Goal: Task Accomplishment & Management: Use online tool/utility

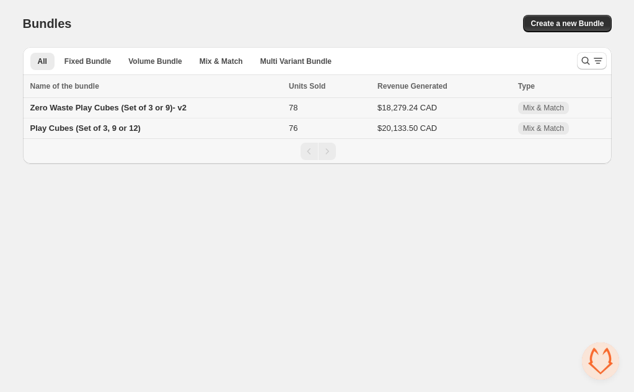
click at [250, 108] on td "Zero Waste Play Cubes (Set of 3 or 9)- v2" at bounding box center [154, 108] width 263 height 20
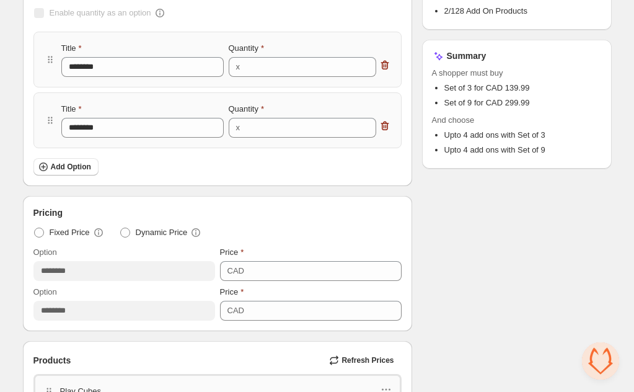
scroll to position [251, 0]
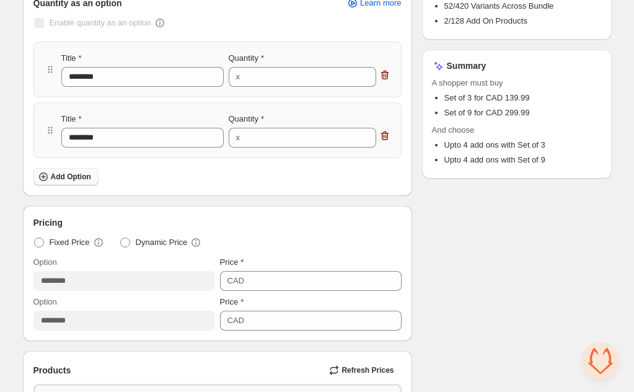
click at [68, 174] on span "Add Option" at bounding box center [71, 177] width 40 height 10
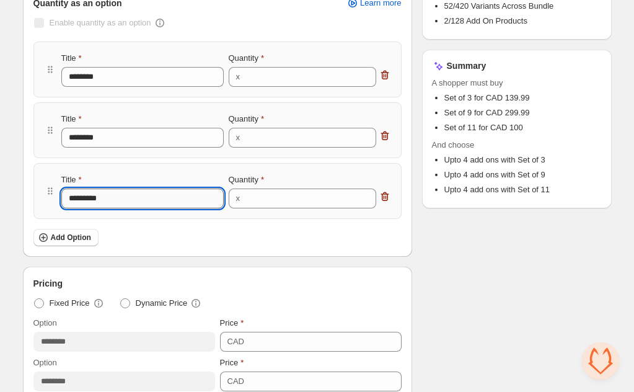
click at [103, 199] on input "*********" at bounding box center [142, 199] width 162 height 20
type input "********"
type input "*********"
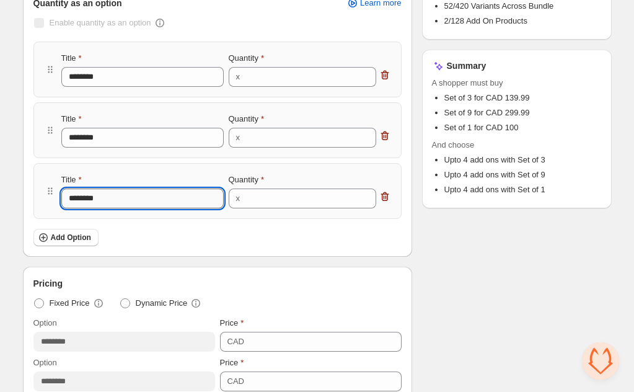
type input "*********"
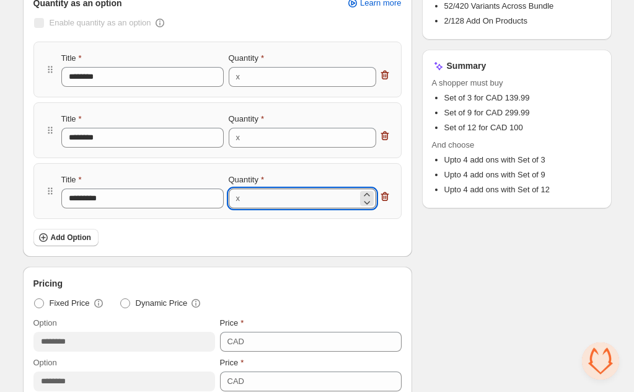
click at [271, 199] on input "**" at bounding box center [301, 199] width 114 height 20
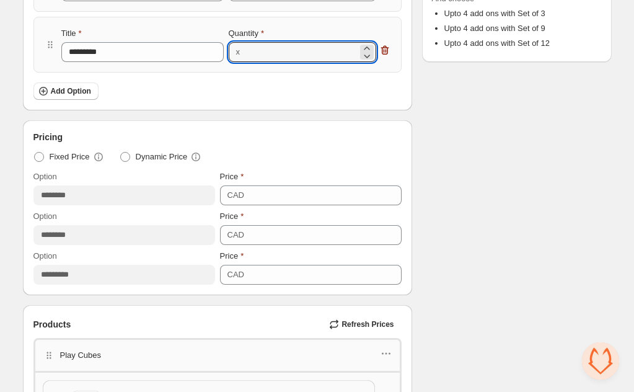
scroll to position [430, 0]
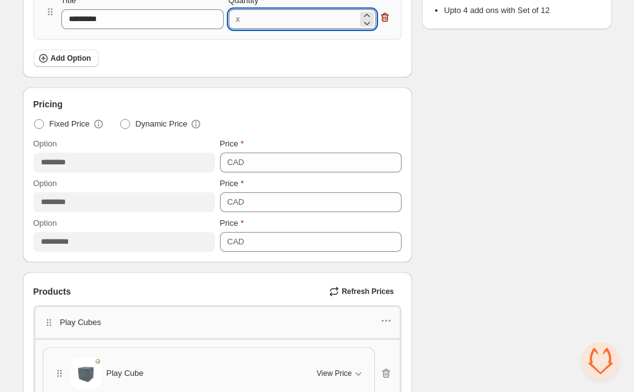
type input "**"
click at [385, 15] on icon "button" at bounding box center [385, 17] width 8 height 9
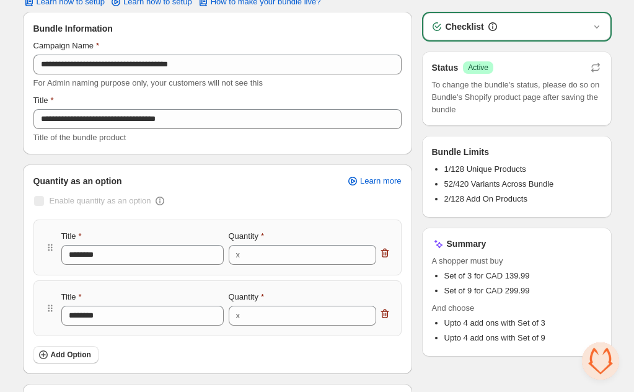
scroll to position [0, 0]
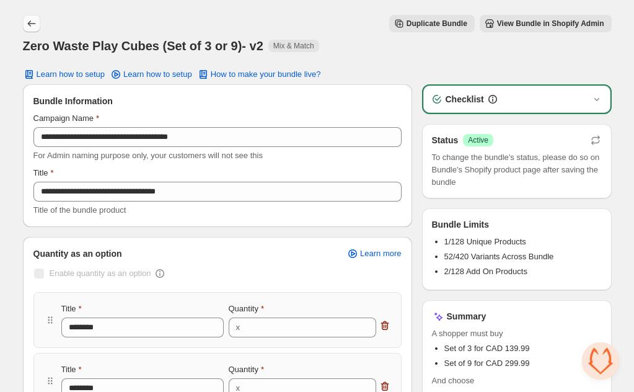
click at [24, 24] on button "Back" at bounding box center [31, 23] width 17 height 17
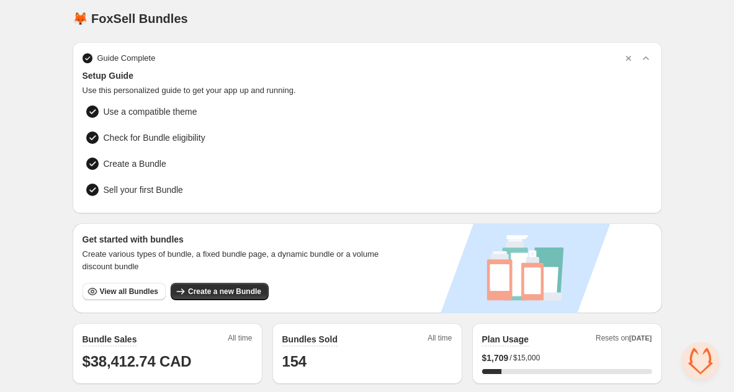
scroll to position [4, 0]
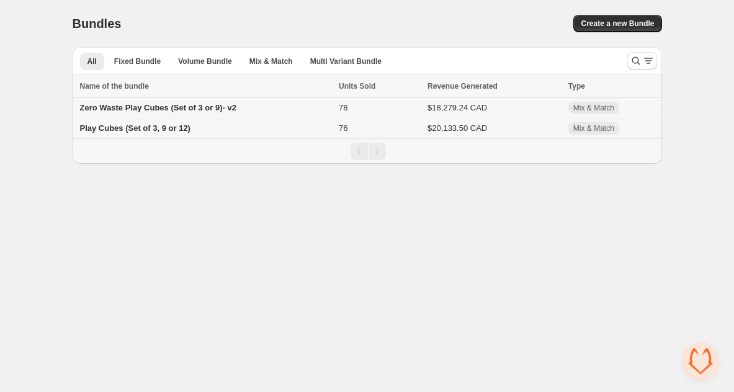
click at [313, 107] on td "Zero Waste Play Cubes (Set of 3 or 9)- v2" at bounding box center [204, 108] width 263 height 20
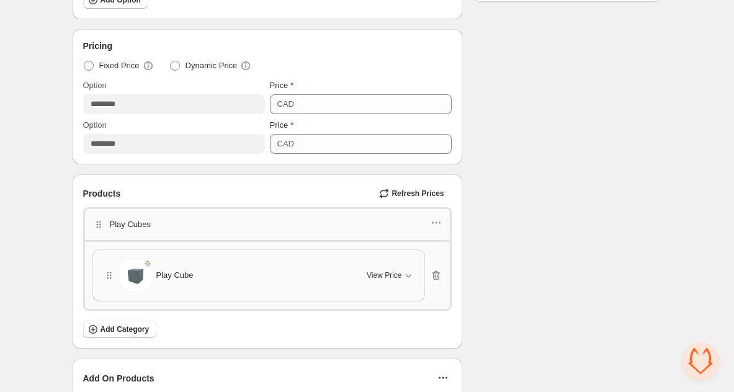
scroll to position [394, 0]
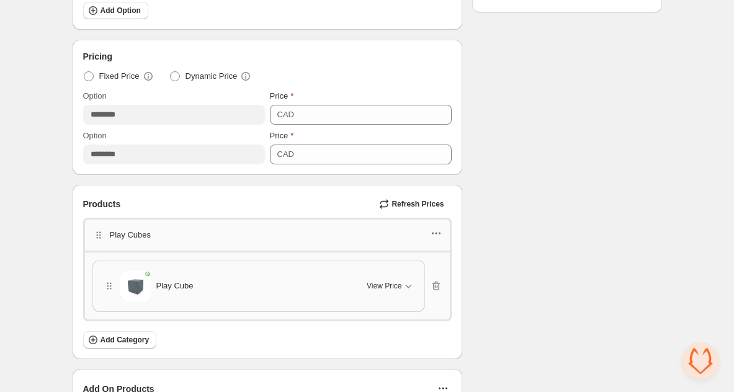
click at [435, 234] on icon "button" at bounding box center [436, 233] width 12 height 12
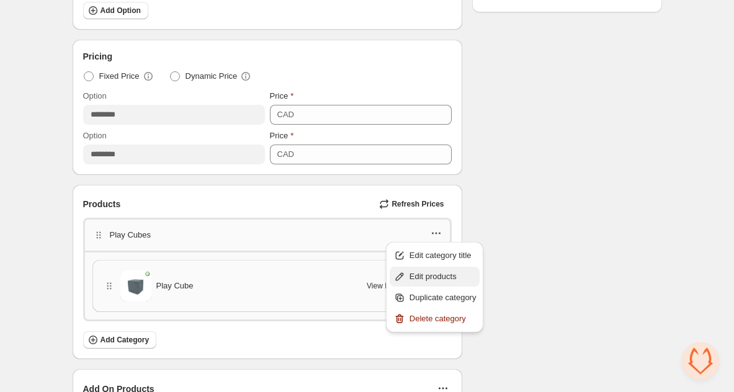
click at [445, 274] on span "Edit products" at bounding box center [442, 276] width 67 height 12
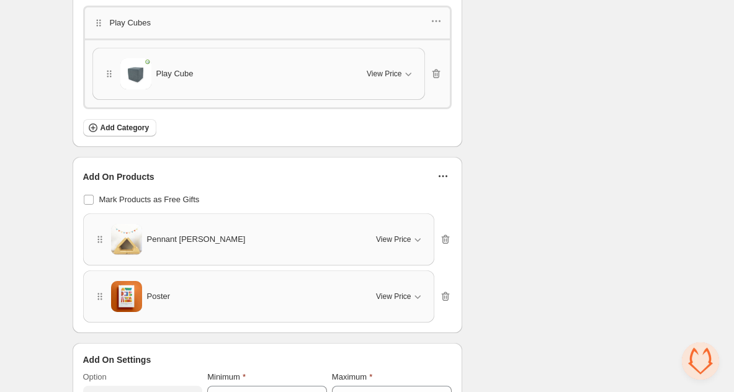
scroll to position [598, 0]
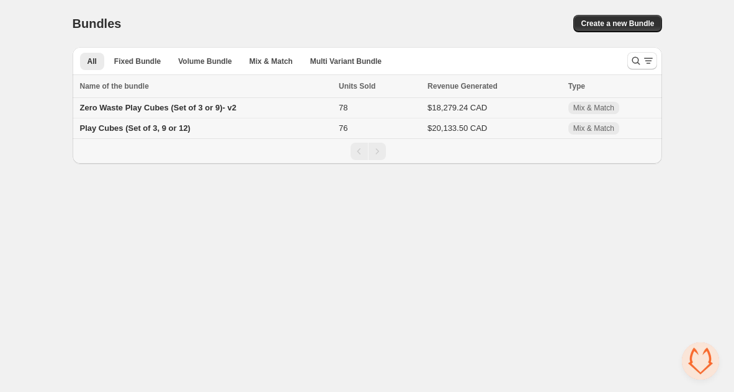
click at [270, 108] on td "Zero Waste Play Cubes (Set of 3 or 9)- v2" at bounding box center [204, 108] width 263 height 20
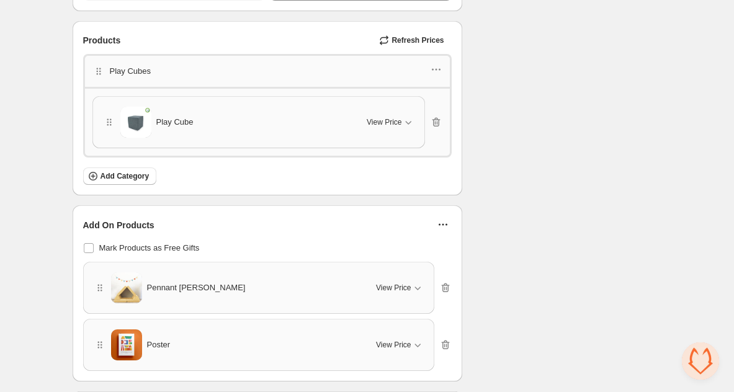
scroll to position [508, 0]
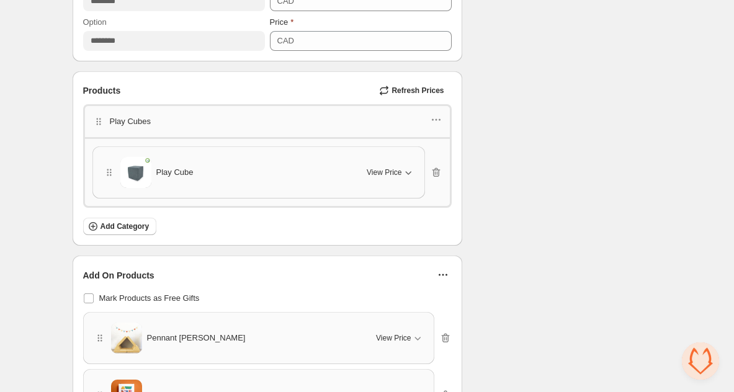
click at [407, 169] on icon "button" at bounding box center [408, 172] width 12 height 12
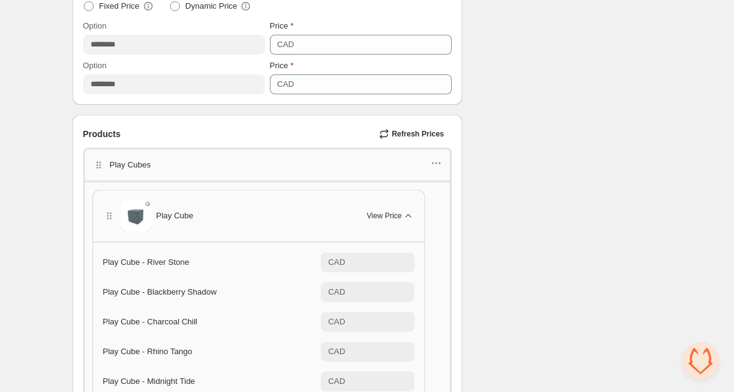
scroll to position [455, 0]
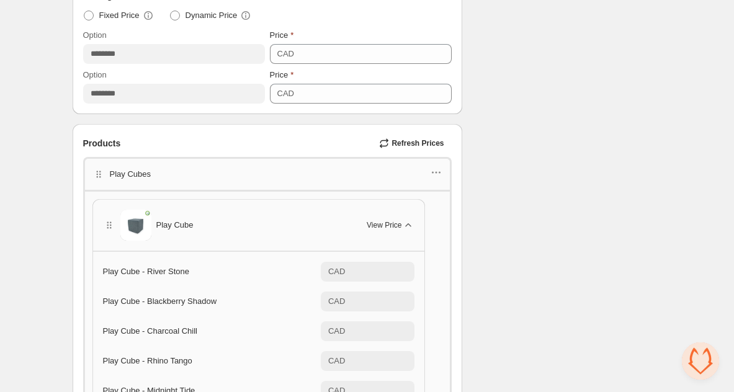
click at [430, 171] on div "Play Cubes" at bounding box center [267, 174] width 350 height 16
click at [440, 172] on icon "button" at bounding box center [439, 173] width 2 height 2
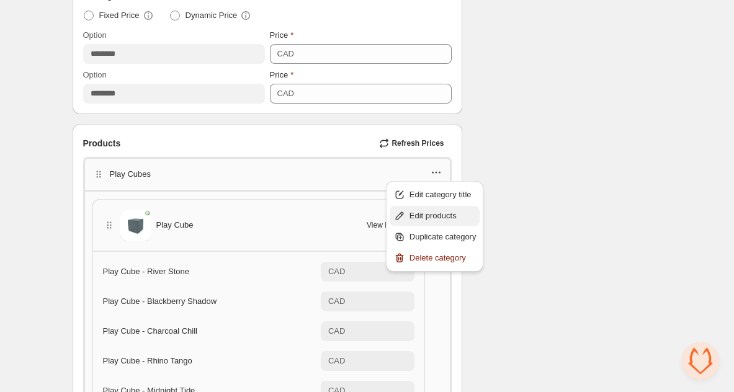
click at [432, 215] on span "Edit products" at bounding box center [442, 216] width 67 height 12
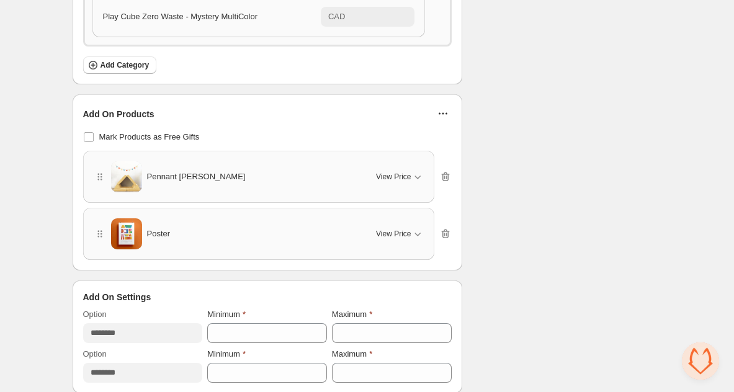
scroll to position [1657, 0]
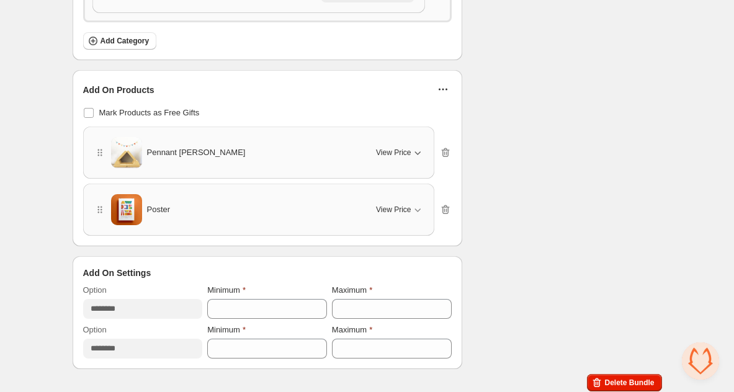
click at [403, 149] on span "View Price" at bounding box center [393, 153] width 35 height 10
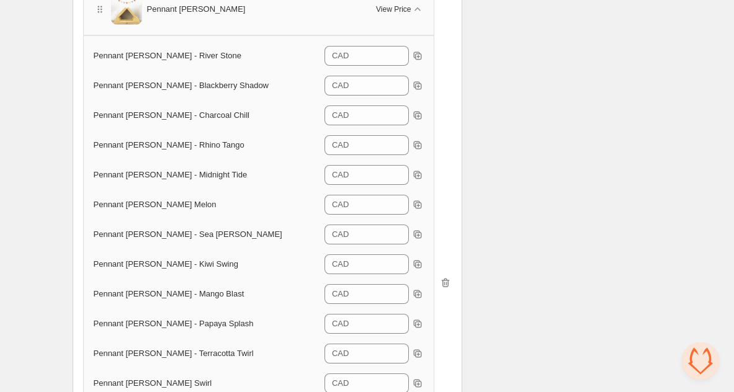
scroll to position [1706, 0]
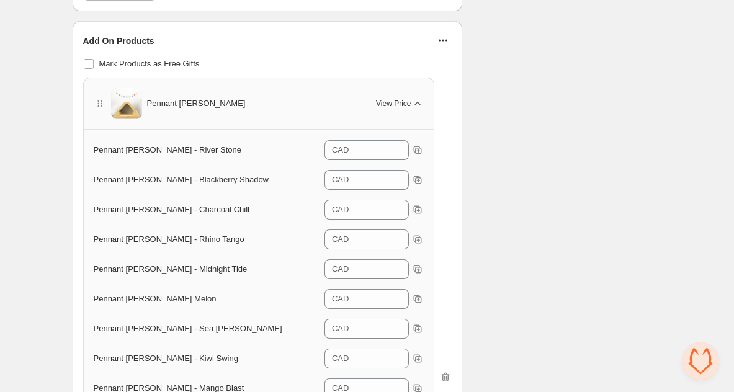
click at [408, 101] on span "View Price" at bounding box center [393, 104] width 35 height 10
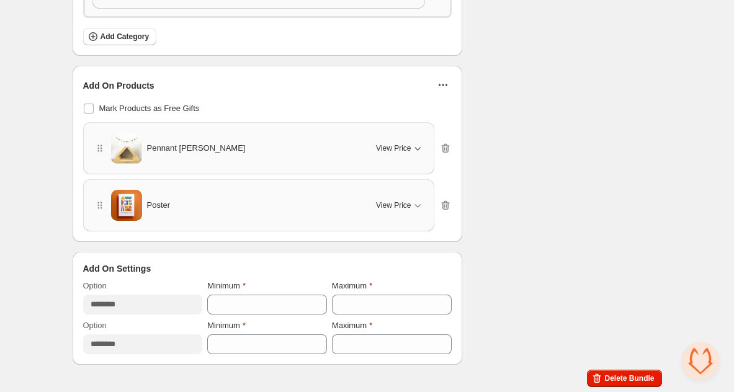
scroll to position [1657, 0]
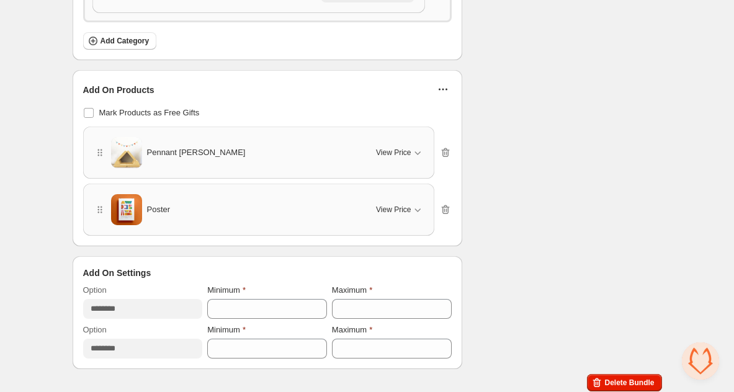
click at [446, 89] on icon "button" at bounding box center [443, 89] width 12 height 12
click at [444, 109] on span "Edit Products" at bounding box center [450, 111] width 53 height 12
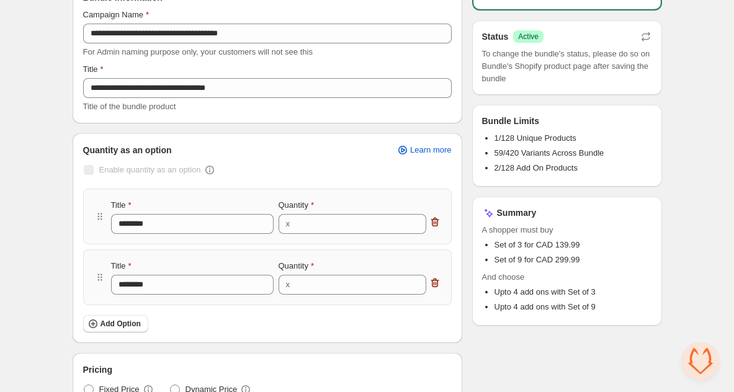
scroll to position [0, 0]
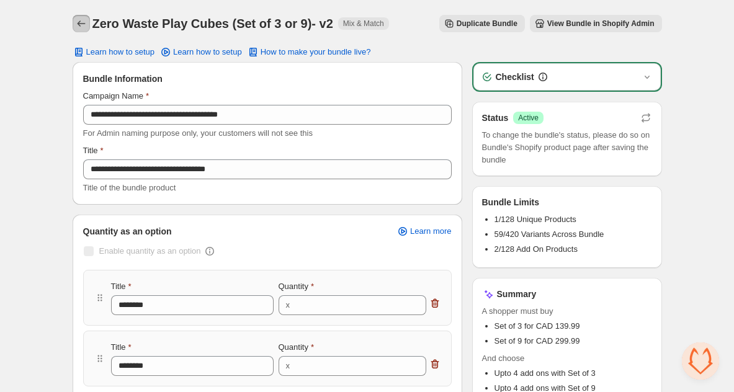
click at [81, 21] on icon "Back" at bounding box center [81, 23] width 12 height 12
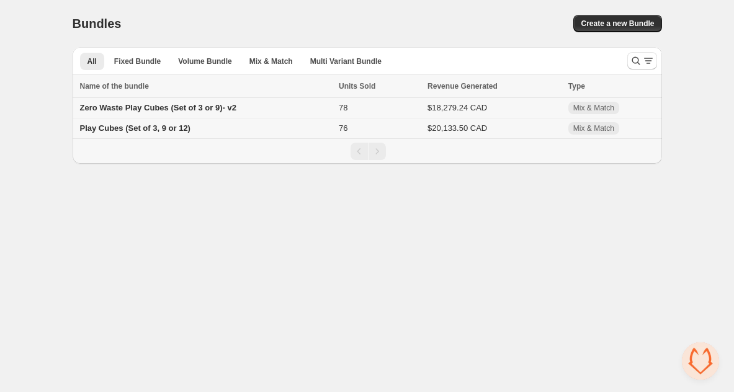
click at [155, 107] on span "Zero Waste Play Cubes (Set of 3 or 9)- v2" at bounding box center [158, 107] width 156 height 9
